Goal: Transaction & Acquisition: Obtain resource

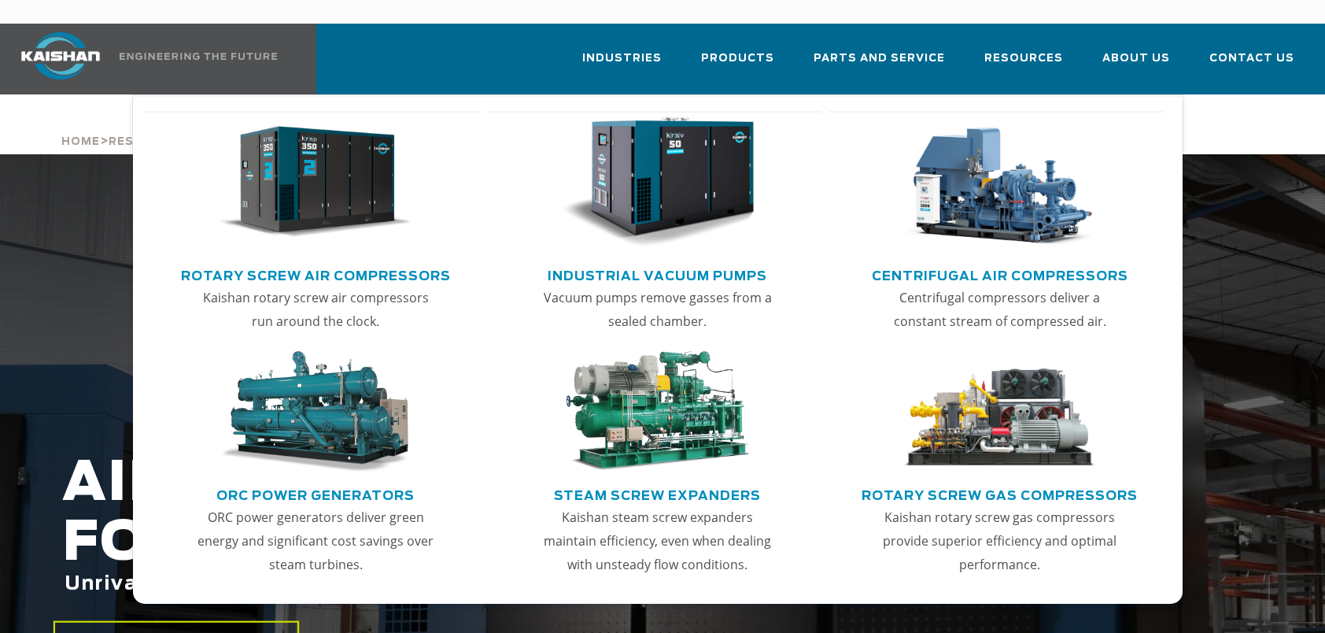
click at [341, 172] on img "Main menu" at bounding box center [316, 182] width 194 height 131
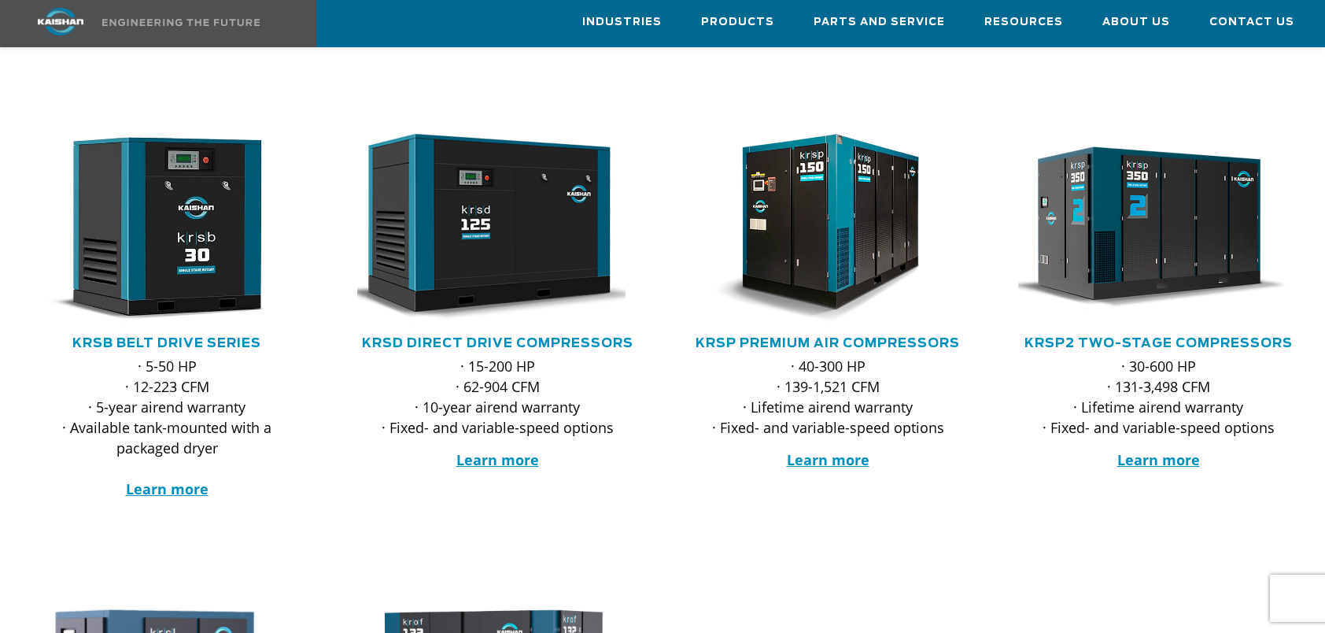
scroll to position [236, 0]
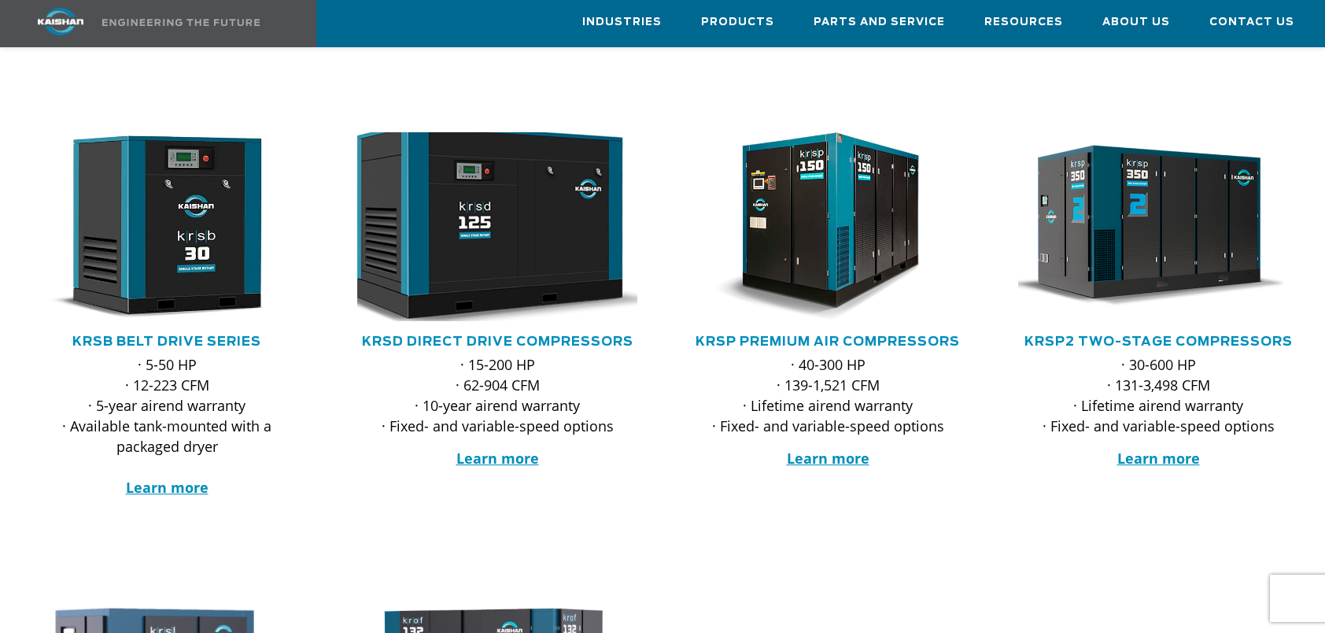
click at [494, 197] on img at bounding box center [485, 227] width 308 height 208
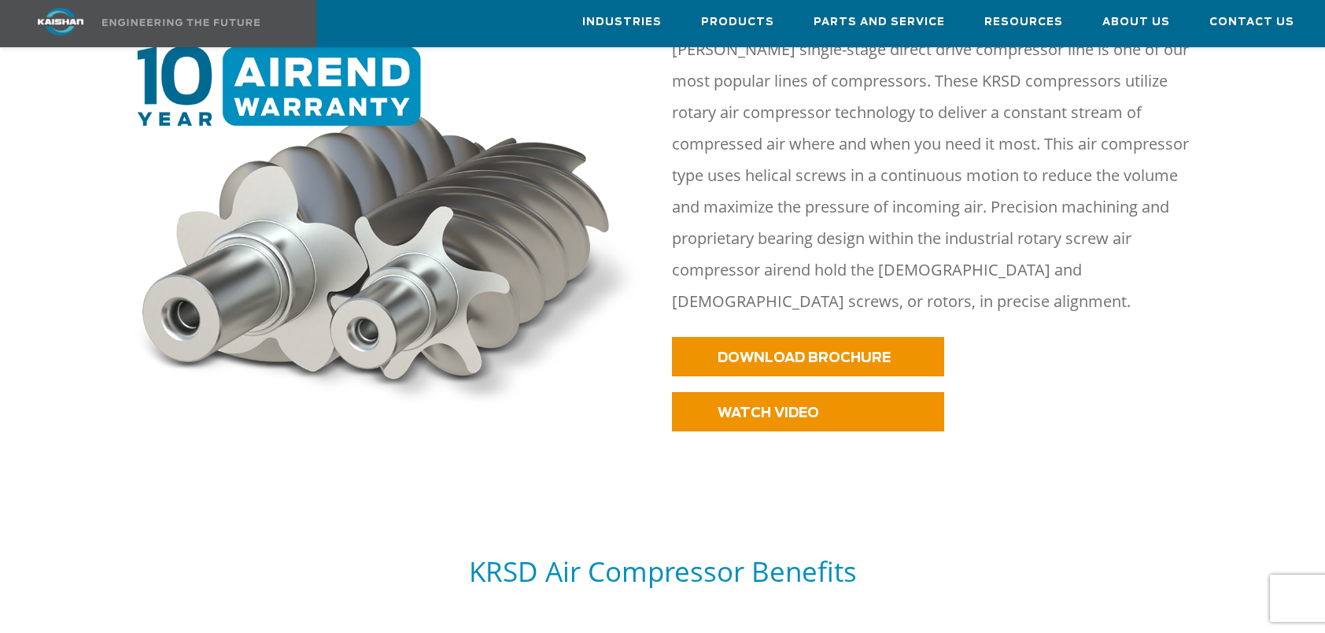
scroll to position [787, 0]
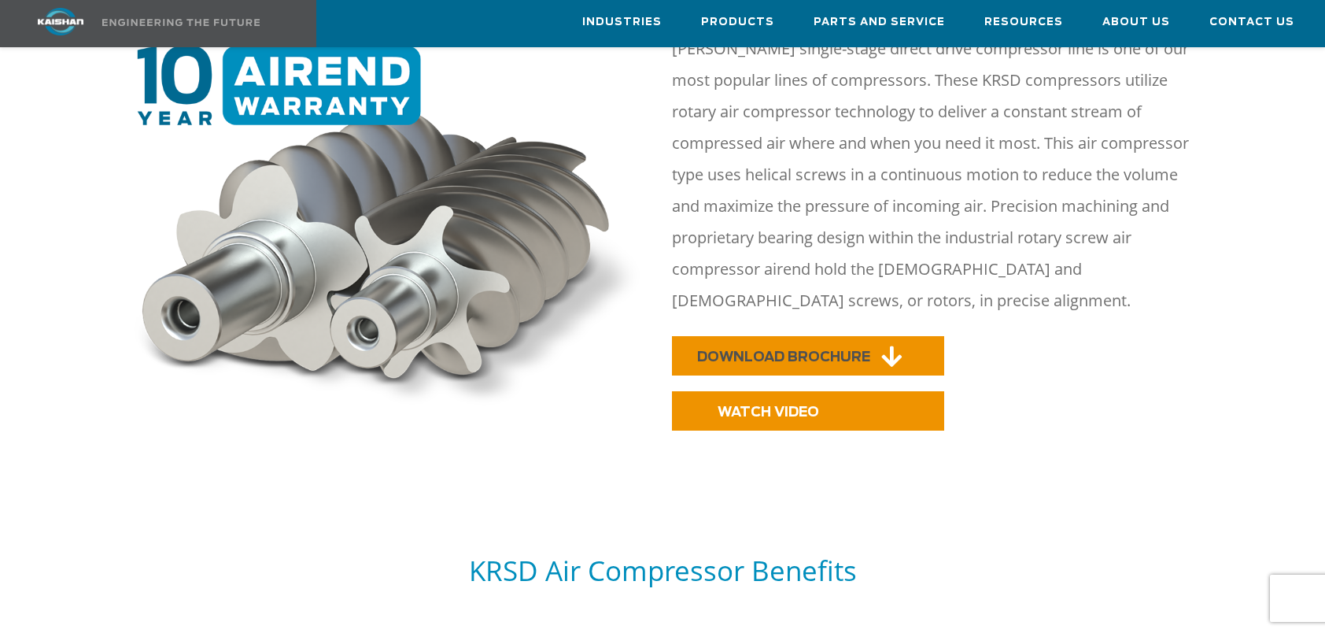
click at [847, 350] on span "DOWNLOAD BROCHURE" at bounding box center [783, 356] width 173 height 13
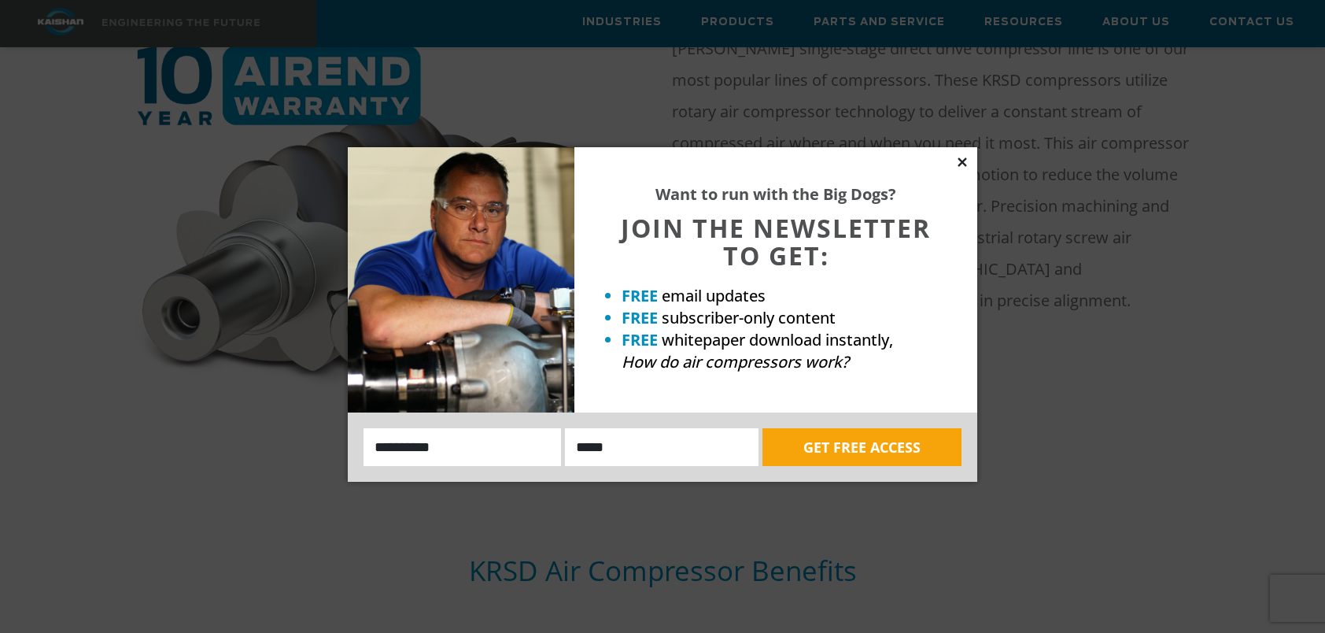
click at [961, 162] on icon at bounding box center [962, 162] width 14 height 14
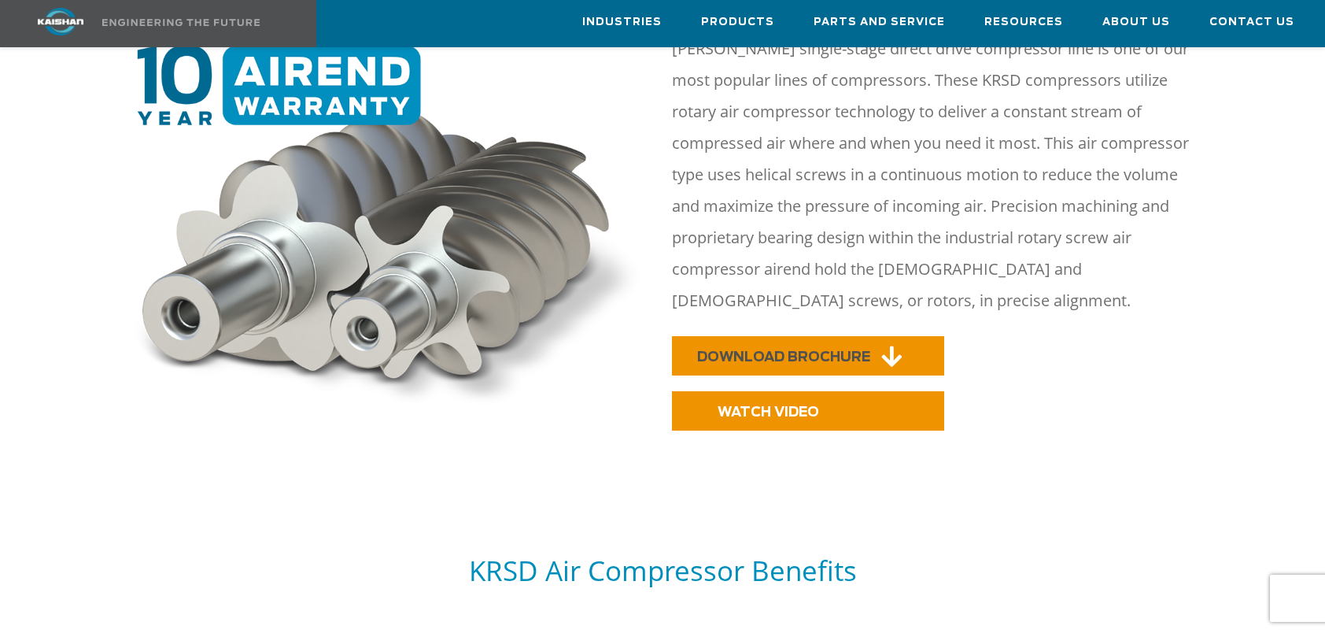
click at [838, 350] on span "DOWNLOAD BROCHURE" at bounding box center [783, 356] width 173 height 13
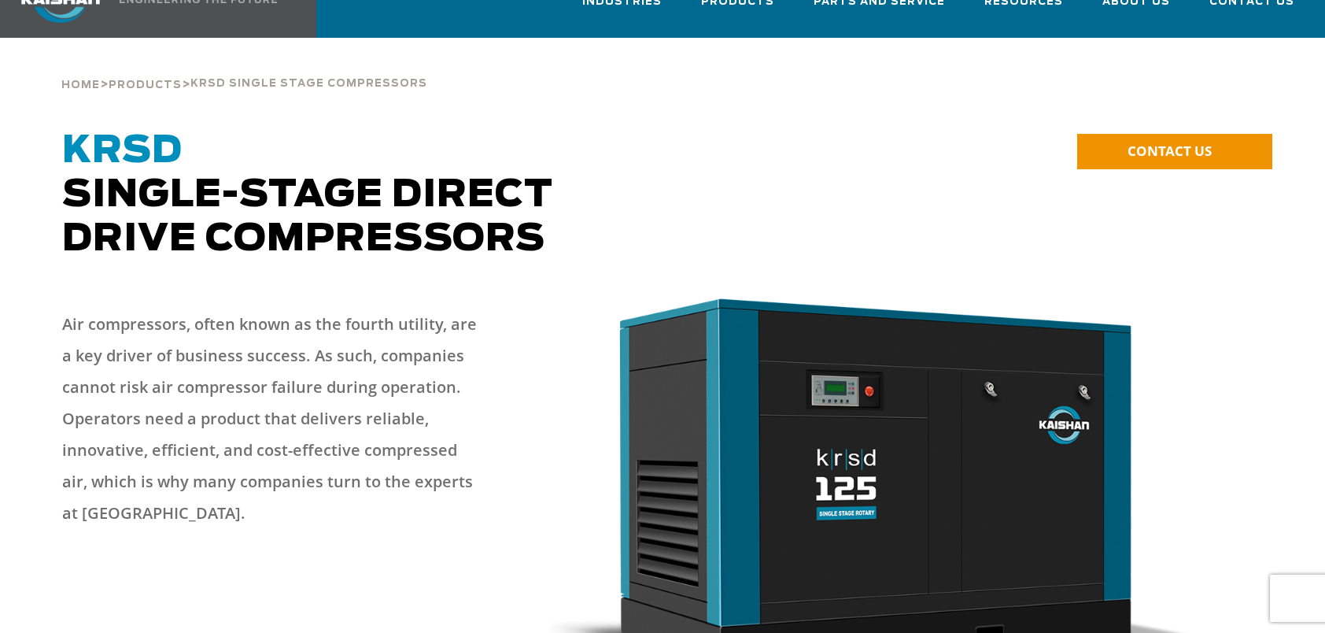
scroll to position [0, 0]
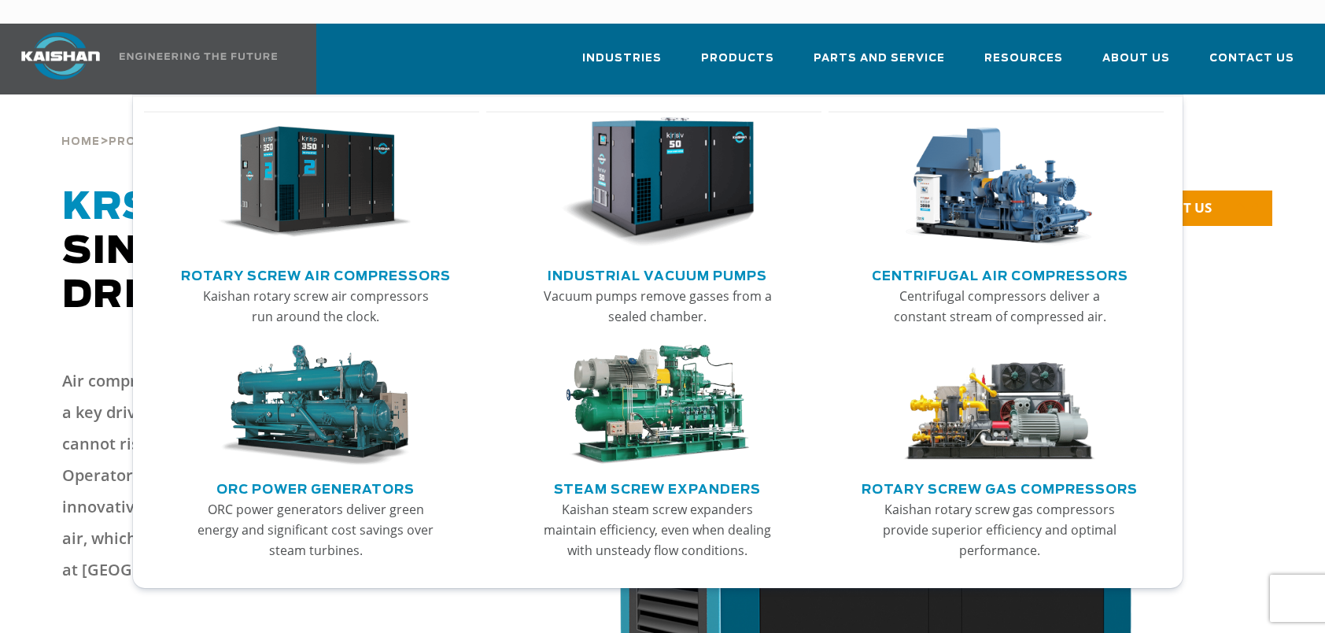
click at [327, 174] on img "Main menu" at bounding box center [316, 182] width 194 height 131
